Goal: Task Accomplishment & Management: Complete application form

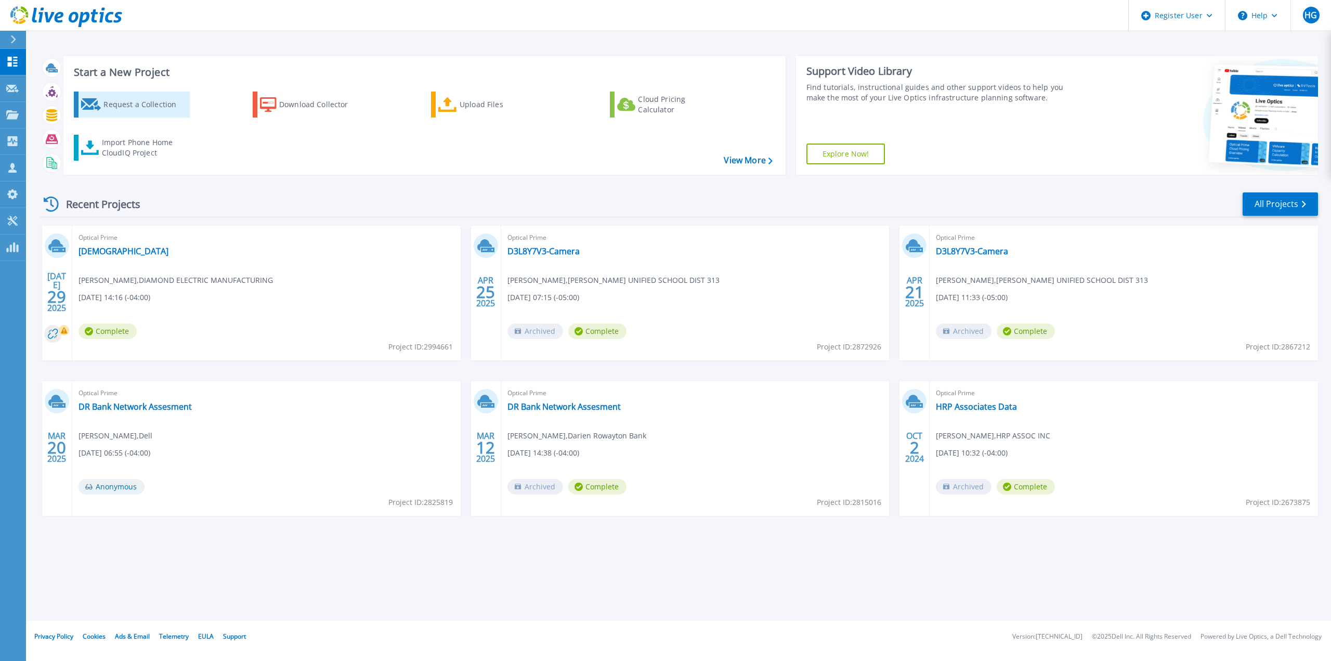
drag, startPoint x: 161, startPoint y: 110, endPoint x: 165, endPoint y: 114, distance: 5.9
click at [161, 110] on div "Request a Collection" at bounding box center [144, 104] width 83 height 21
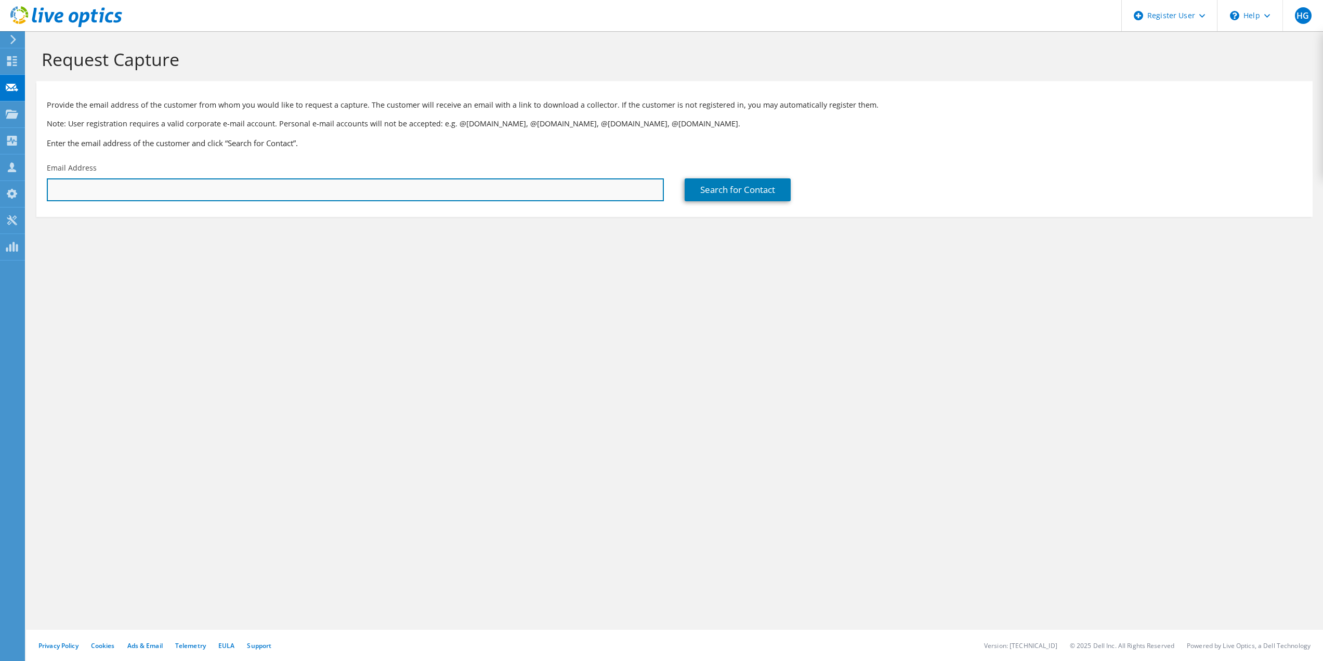
click at [134, 192] on input "text" at bounding box center [355, 189] width 617 height 23
type input "[EMAIL_ADDRESS][DOMAIN_NAME]"
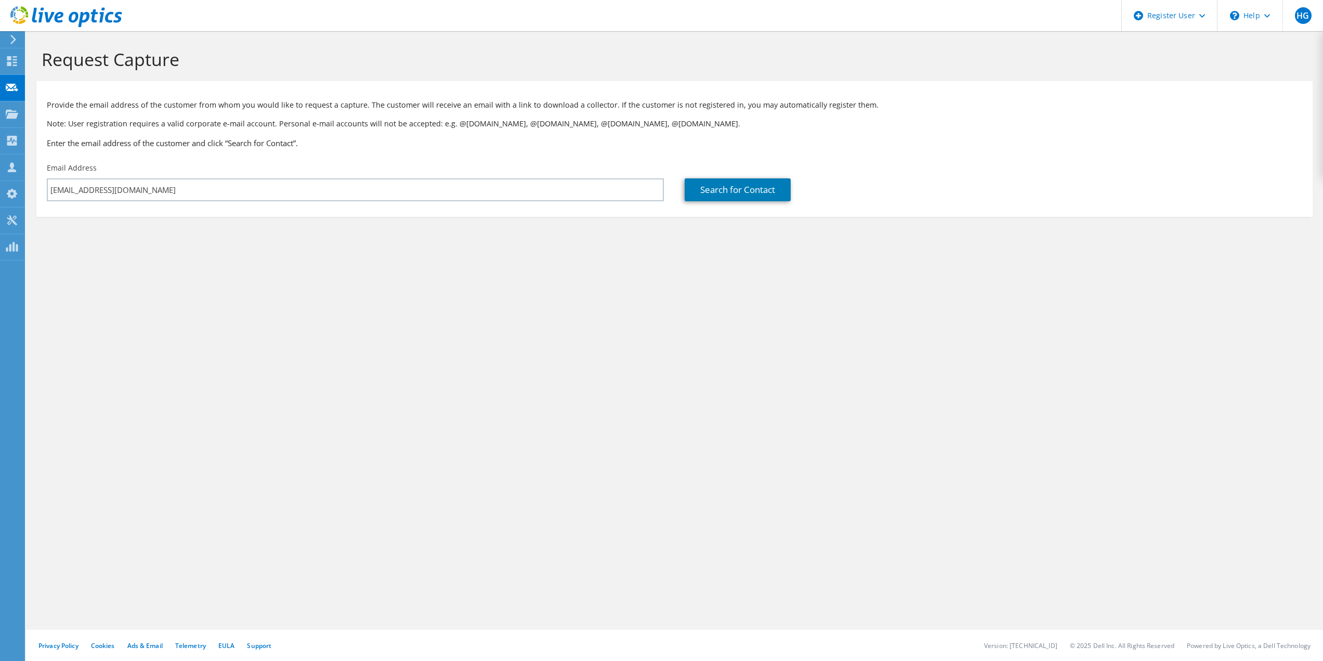
click at [152, 222] on section "Request Capture Provide the email address of the customer from whom you would l…" at bounding box center [674, 150] width 1297 height 238
click at [748, 193] on link "Search for Contact" at bounding box center [738, 189] width 106 height 23
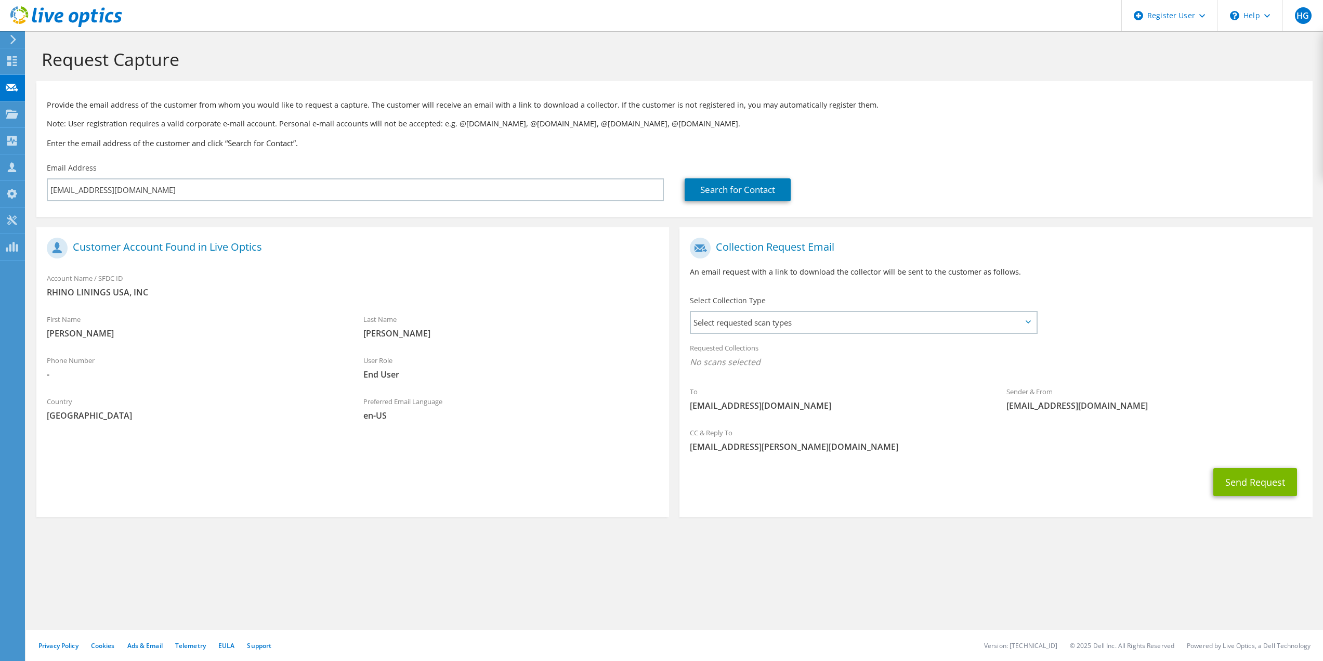
click at [757, 335] on div "Select Collection Type Select requested scan types Server Virtualization Optica…" at bounding box center [864, 313] width 369 height 47
click at [758, 333] on span "Select requested scan types" at bounding box center [863, 322] width 345 height 21
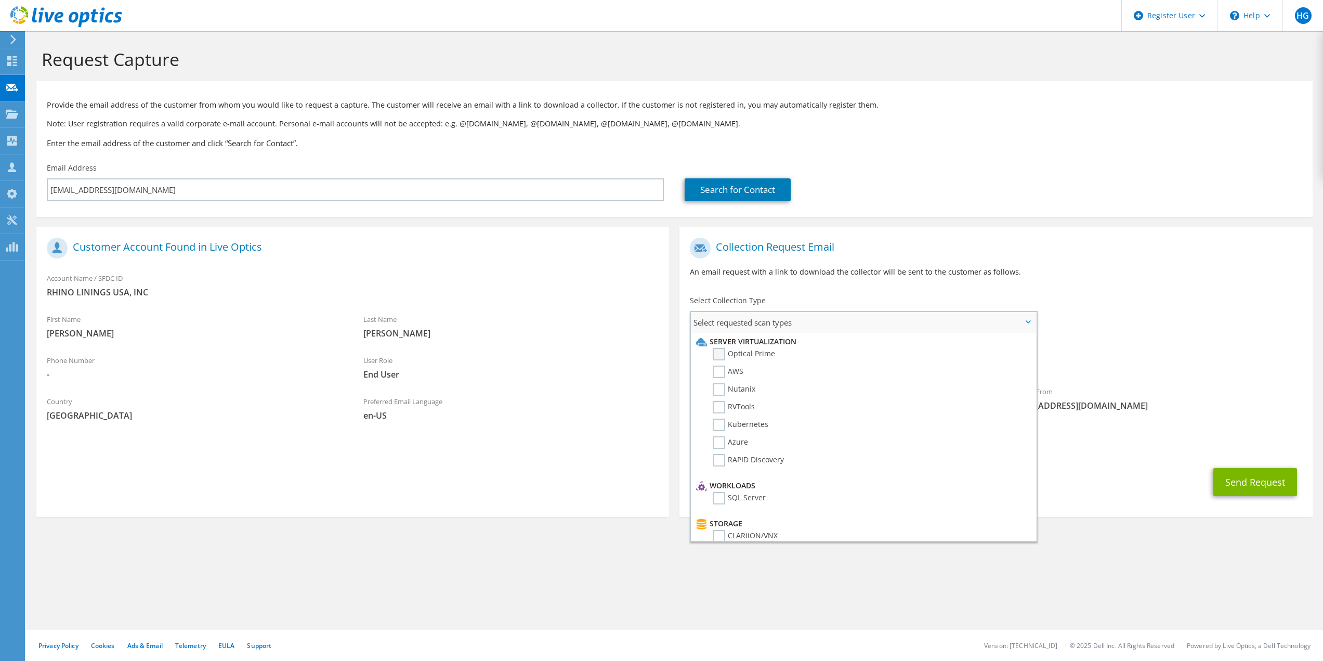
click at [720, 353] on label "Optical Prime" at bounding box center [744, 354] width 62 height 12
click at [0, 0] on input "Optical Prime" at bounding box center [0, 0] width 0 height 0
click at [1210, 328] on div "To [EMAIL_ADDRESS][DOMAIN_NAME] Sender & From [EMAIL_ADDRESS][DOMAIN_NAME]" at bounding box center [996, 328] width 633 height 192
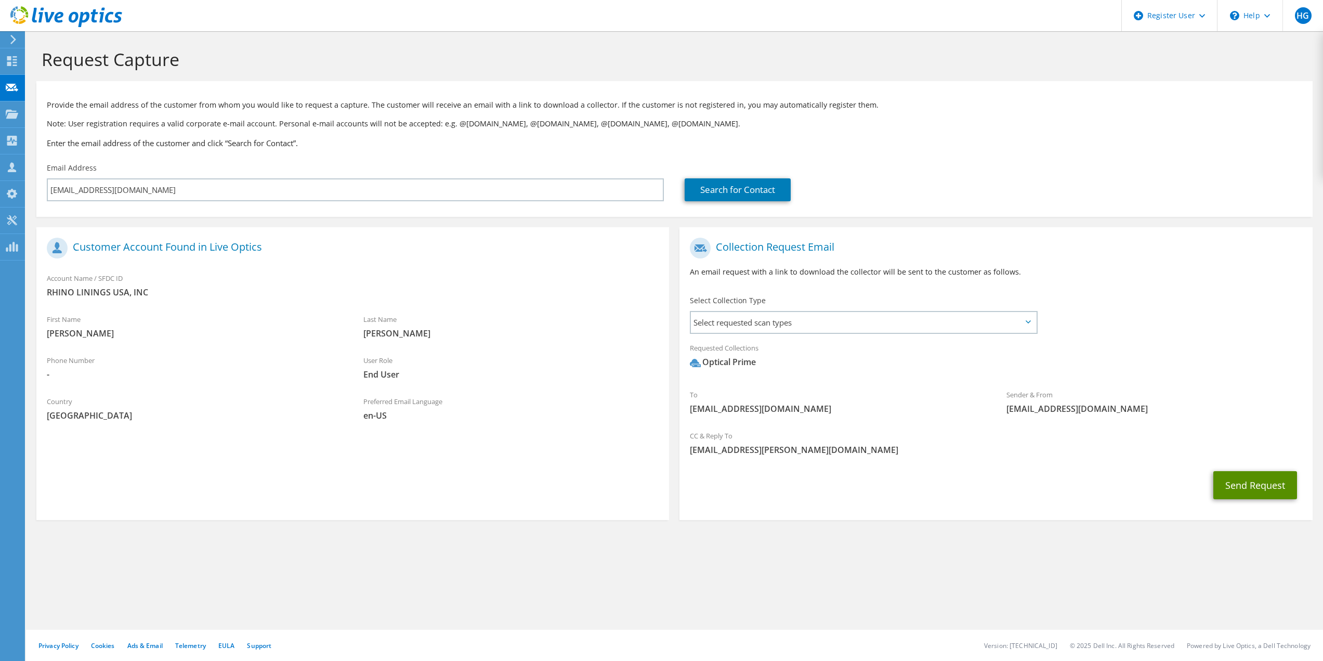
click at [1259, 486] on button "Send Request" at bounding box center [1256, 485] width 84 height 28
